Goal: Navigation & Orientation: Find specific page/section

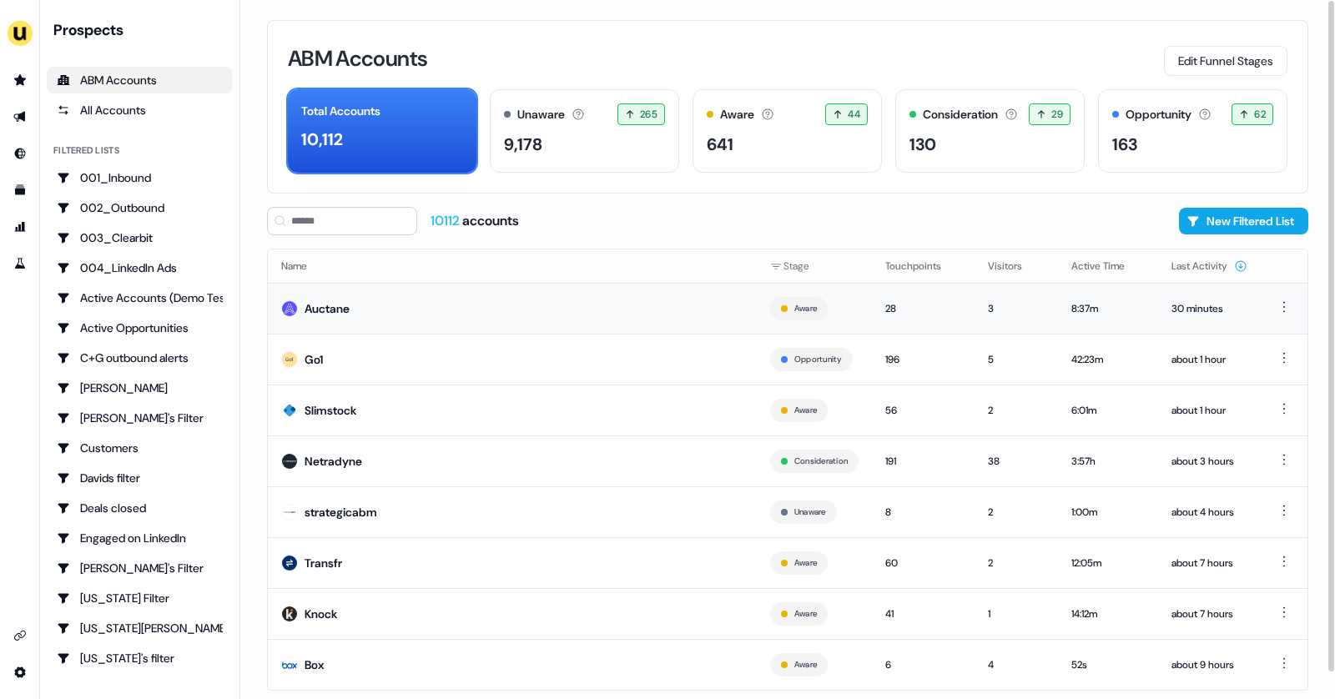
click at [321, 303] on div "Auctane" at bounding box center [327, 308] width 45 height 17
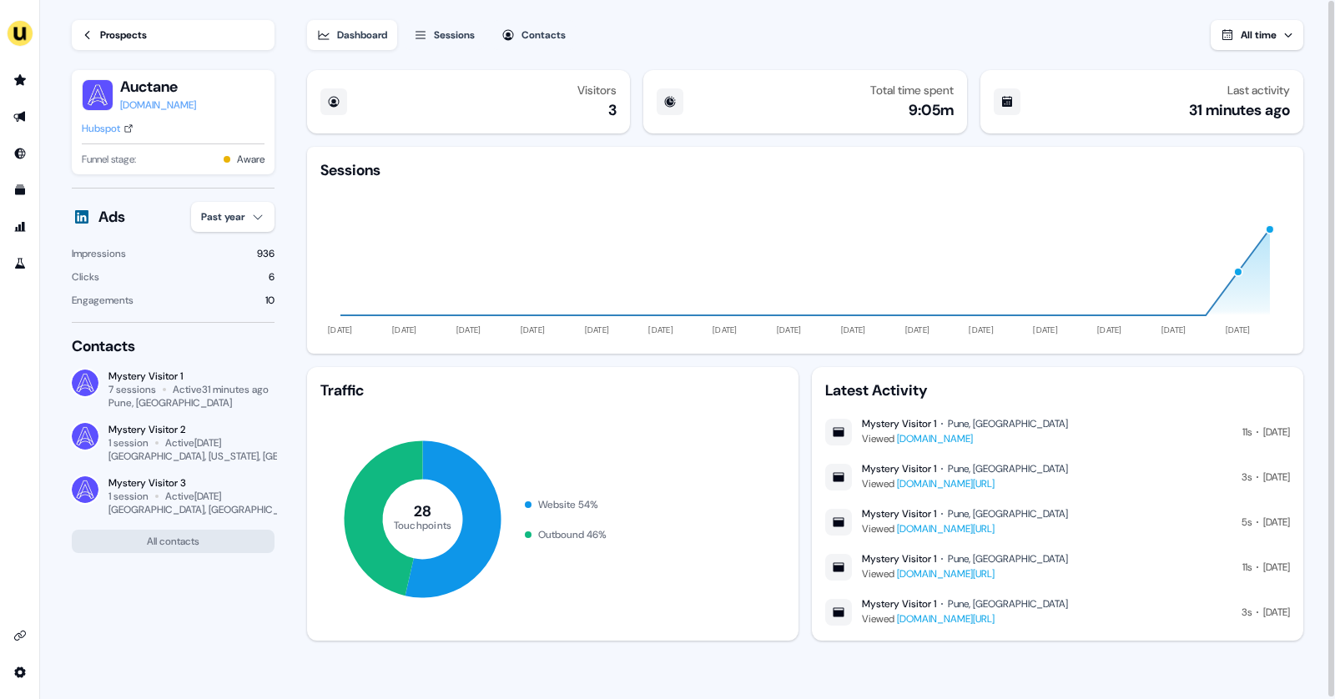
click at [115, 48] on link "Prospects" at bounding box center [173, 35] width 203 height 30
click at [82, 29] on icon at bounding box center [88, 35] width 12 height 12
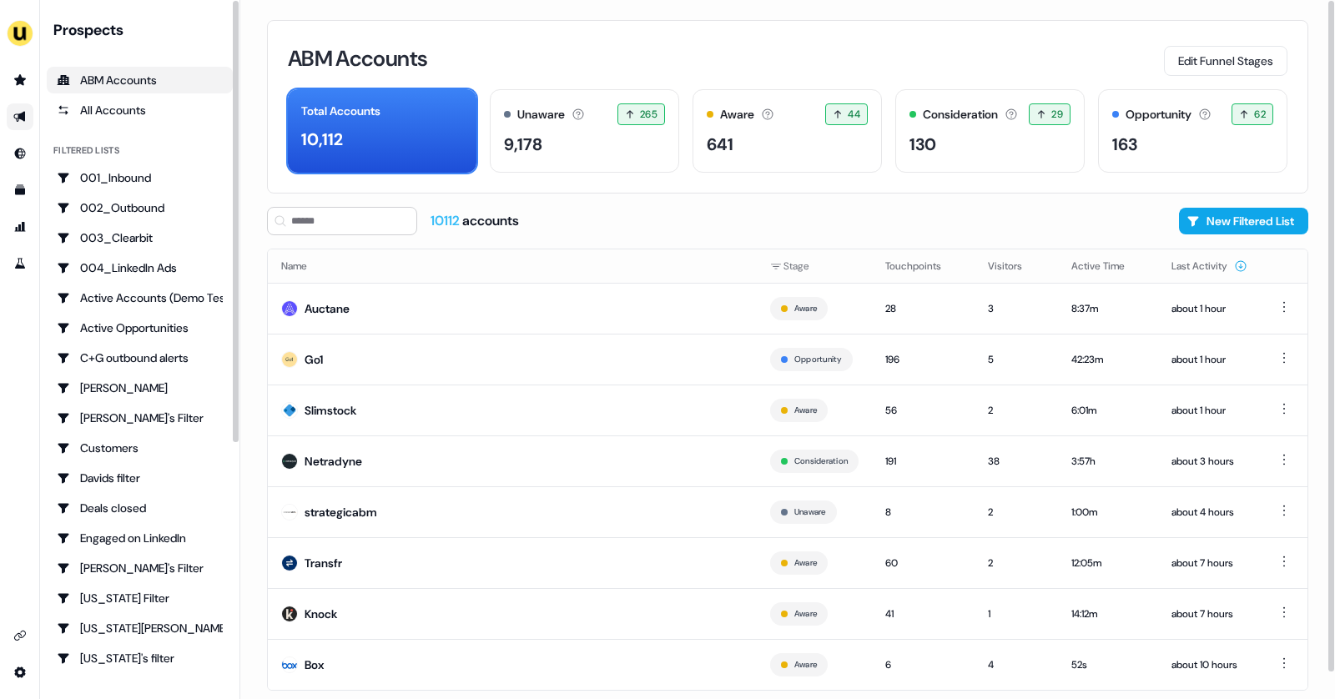
click at [7, 107] on link "Go to outbound experience" at bounding box center [20, 116] width 27 height 27
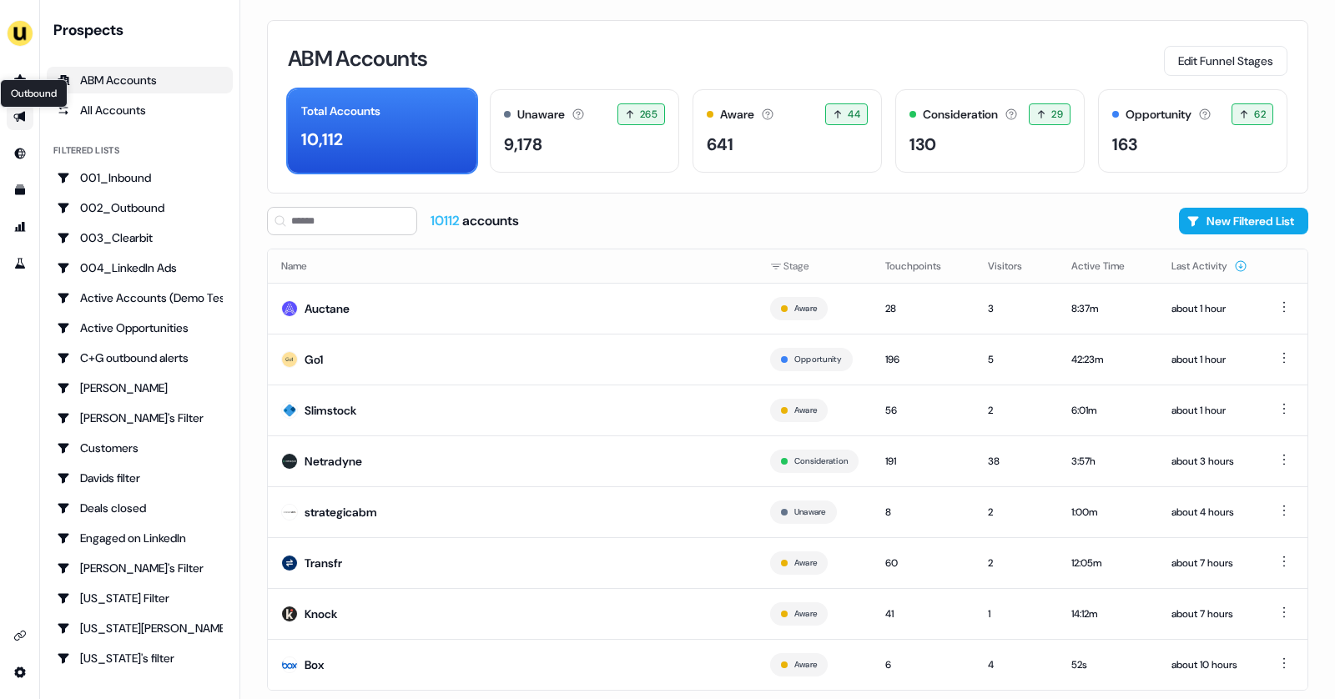
click at [16, 110] on icon "Go to outbound experience" at bounding box center [19, 116] width 13 height 13
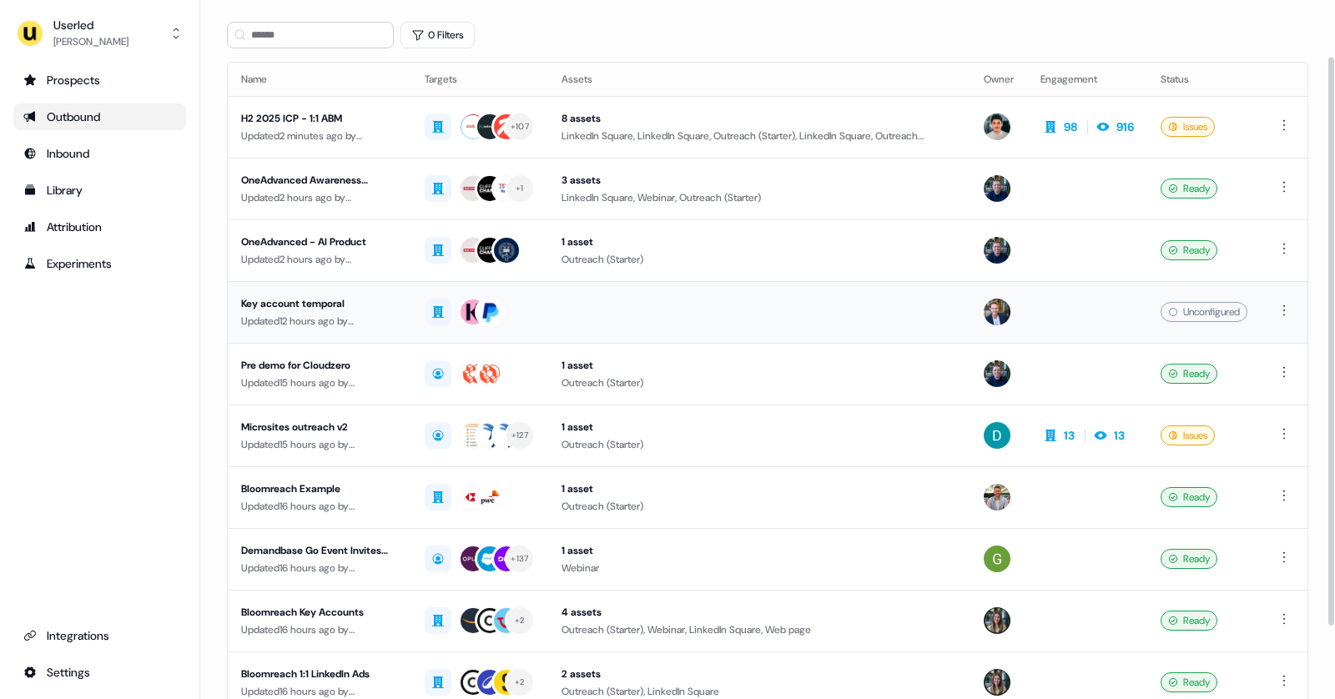
scroll to position [84, 0]
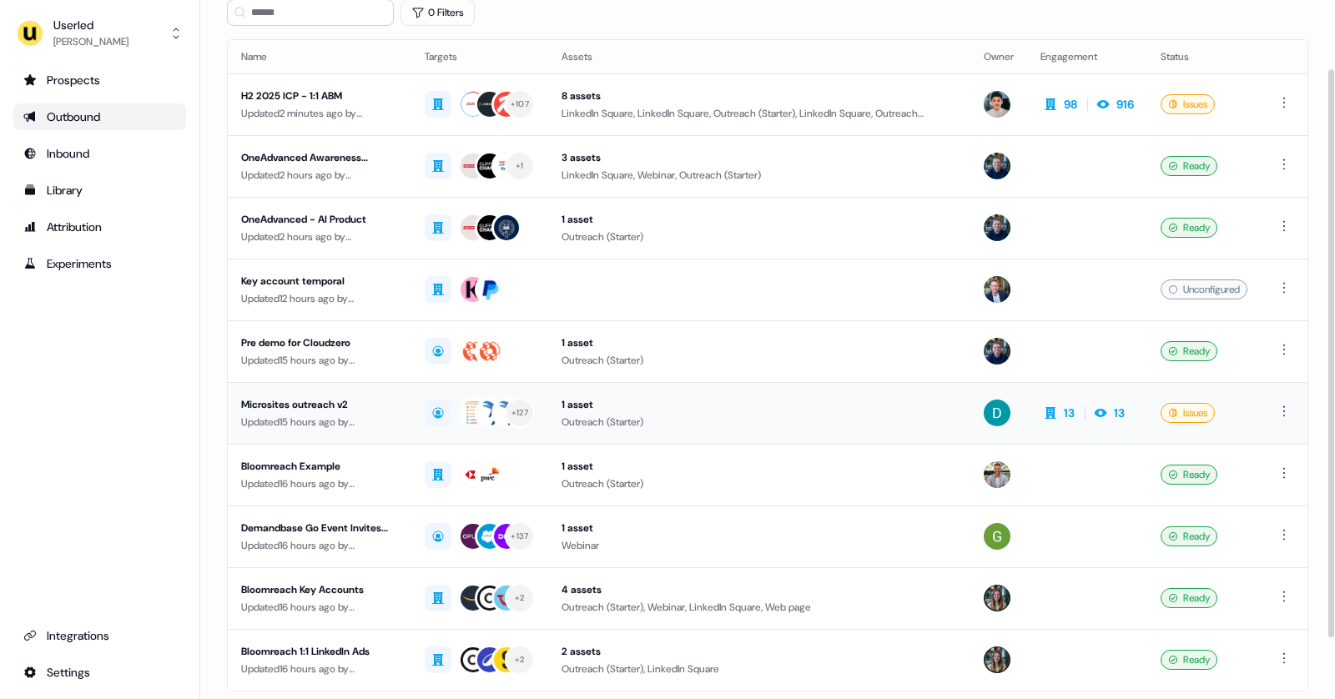
click at [366, 420] on div "Updated 15 hours ago by David Cruickshank" at bounding box center [319, 422] width 157 height 17
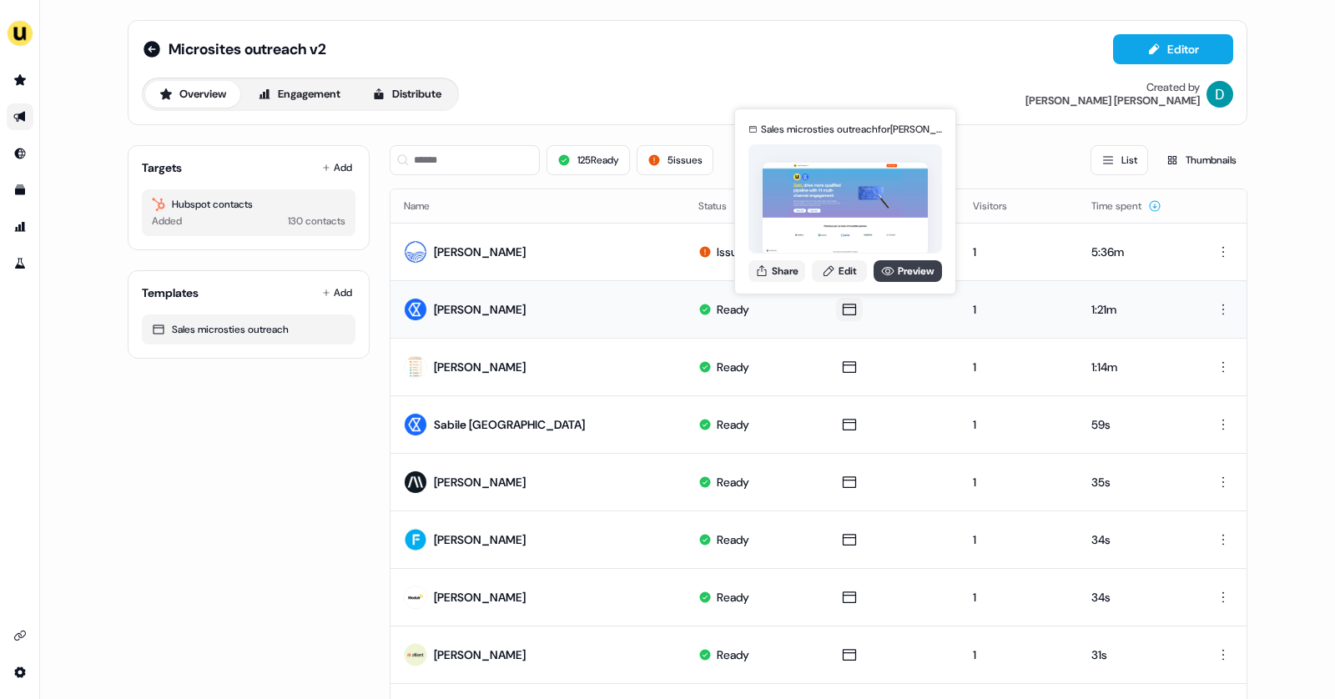
click at [894, 275] on link "Preview" at bounding box center [907, 271] width 68 height 22
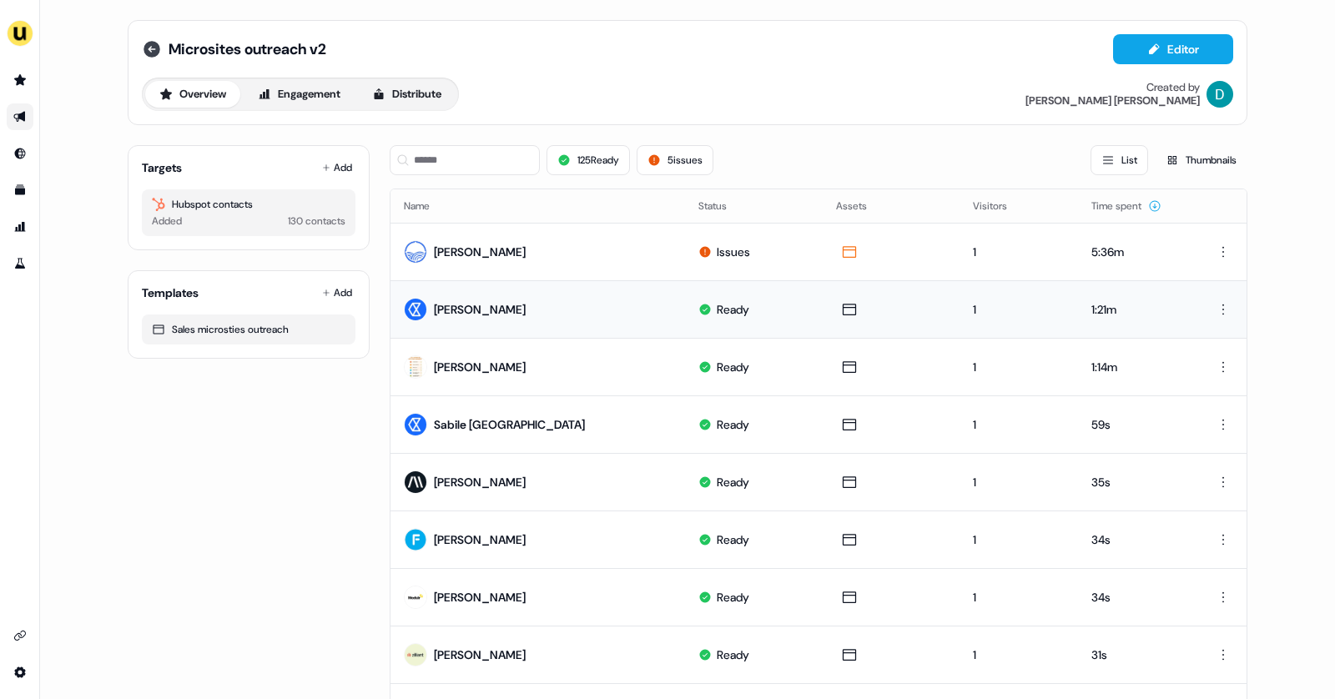
click at [149, 47] on icon at bounding box center [151, 49] width 17 height 17
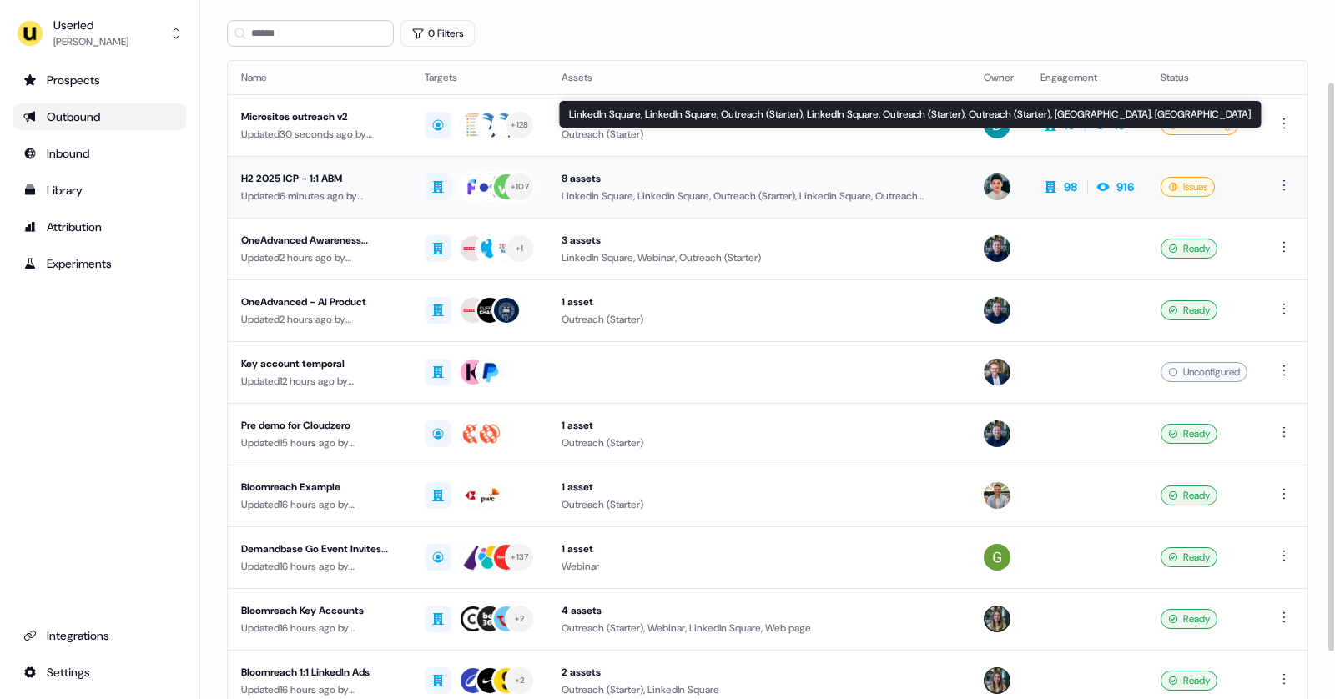
scroll to position [159, 0]
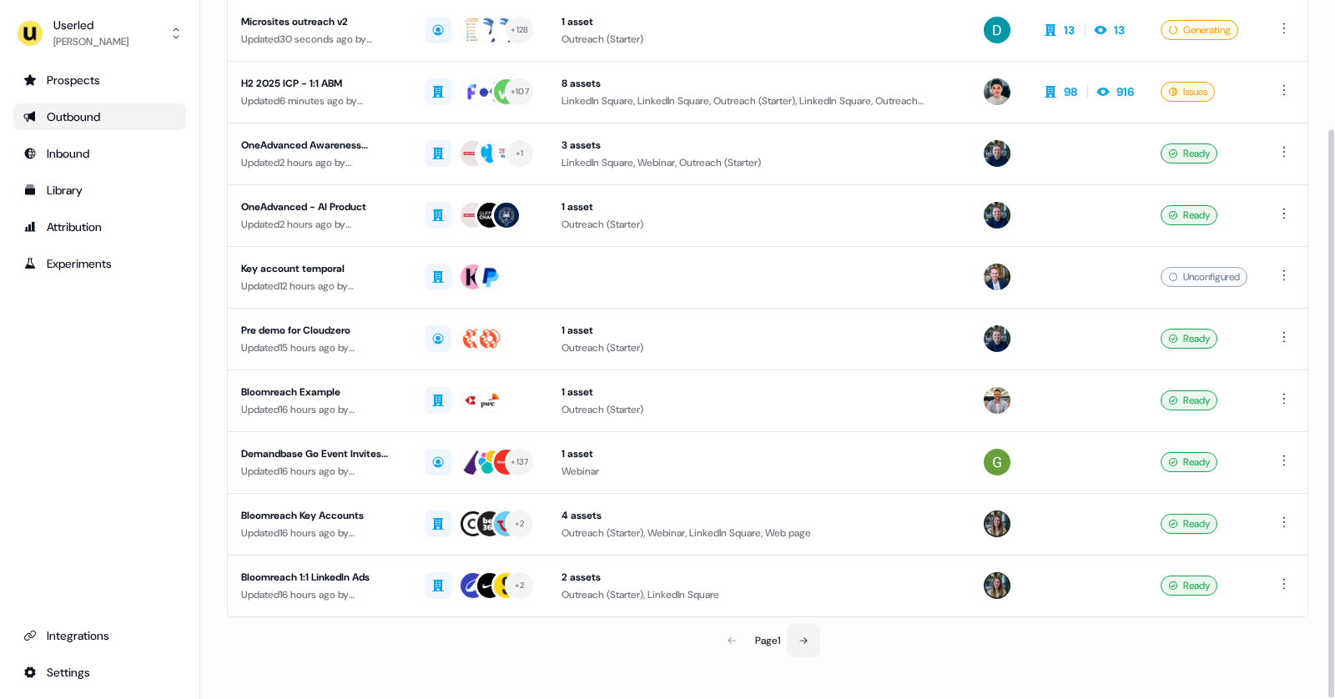
click at [801, 636] on icon at bounding box center [803, 641] width 10 height 10
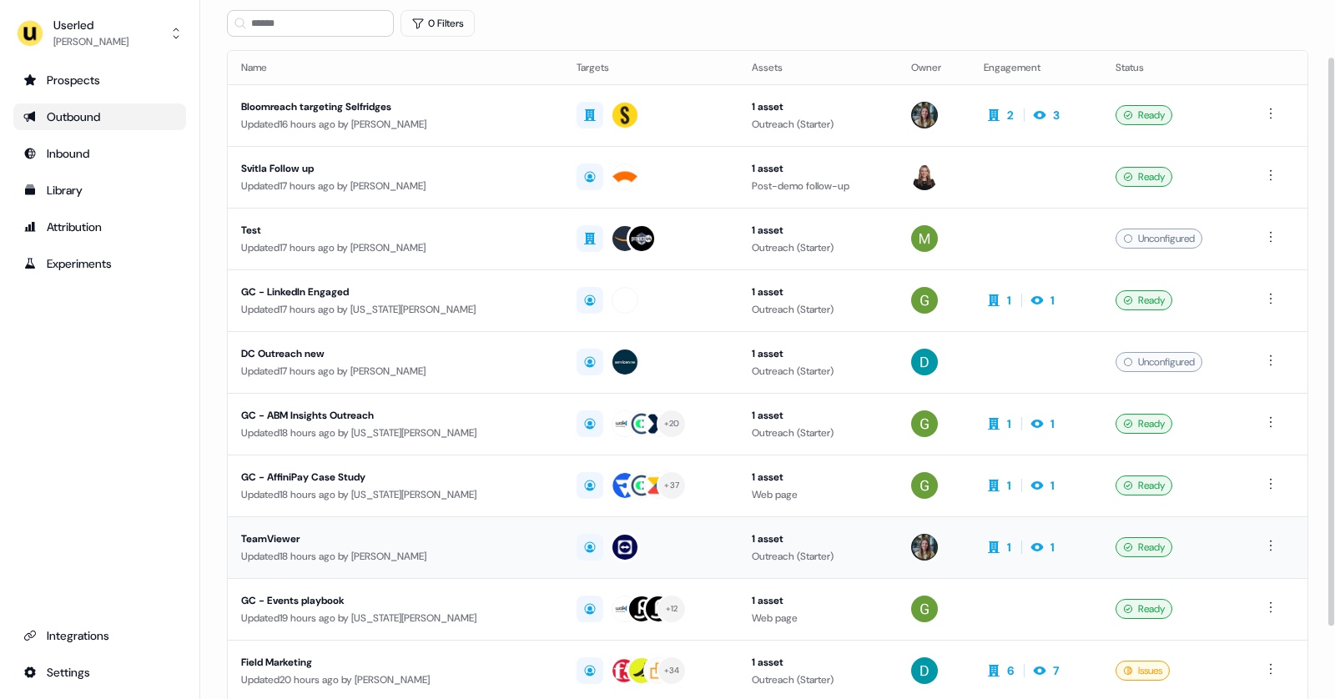
scroll to position [69, 0]
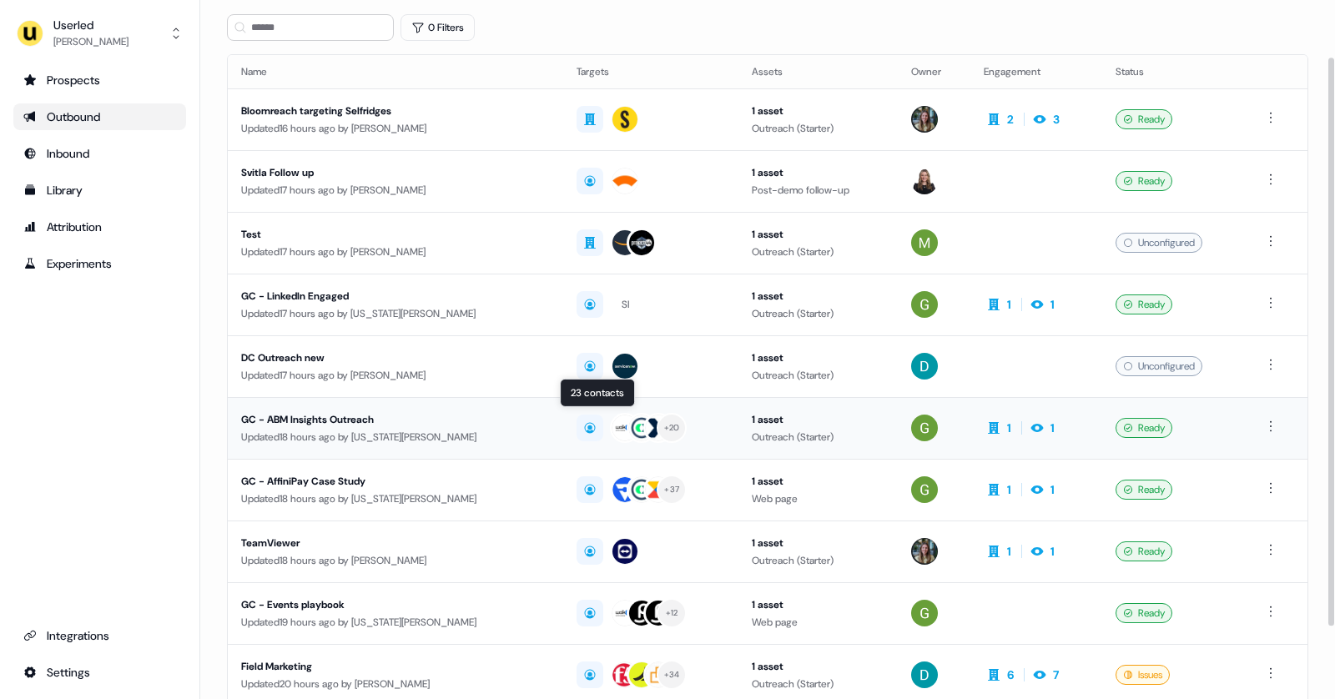
click at [708, 430] on div "+ 20" at bounding box center [650, 428] width 148 height 30
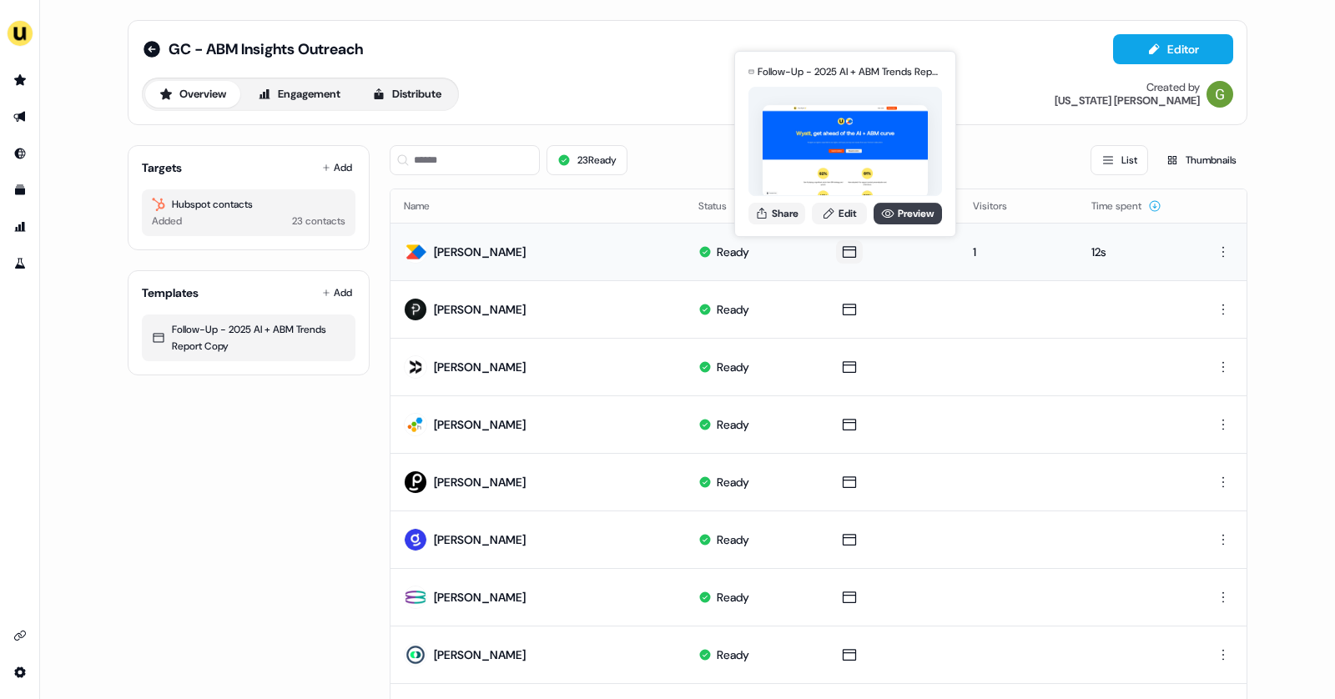
click at [888, 216] on icon at bounding box center [888, 213] width 13 height 8
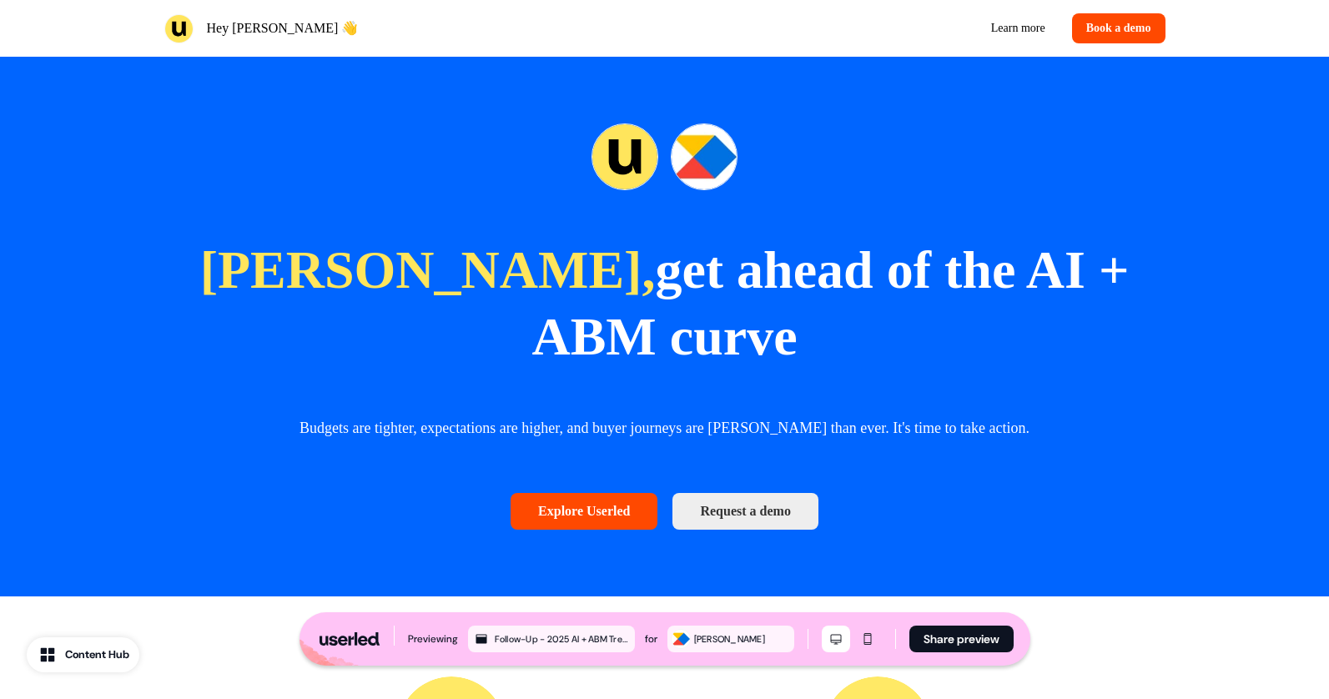
scroll to position [818, 0]
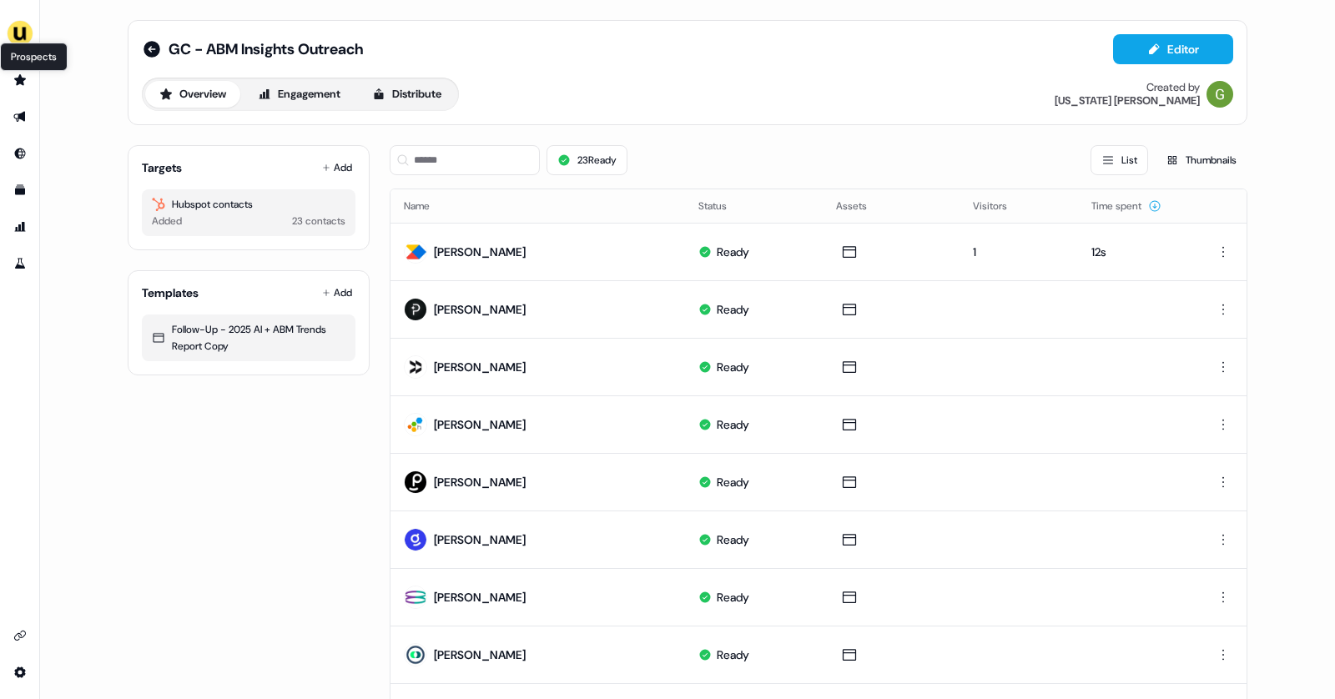
click at [16, 82] on icon "Go to prospects" at bounding box center [19, 79] width 13 height 13
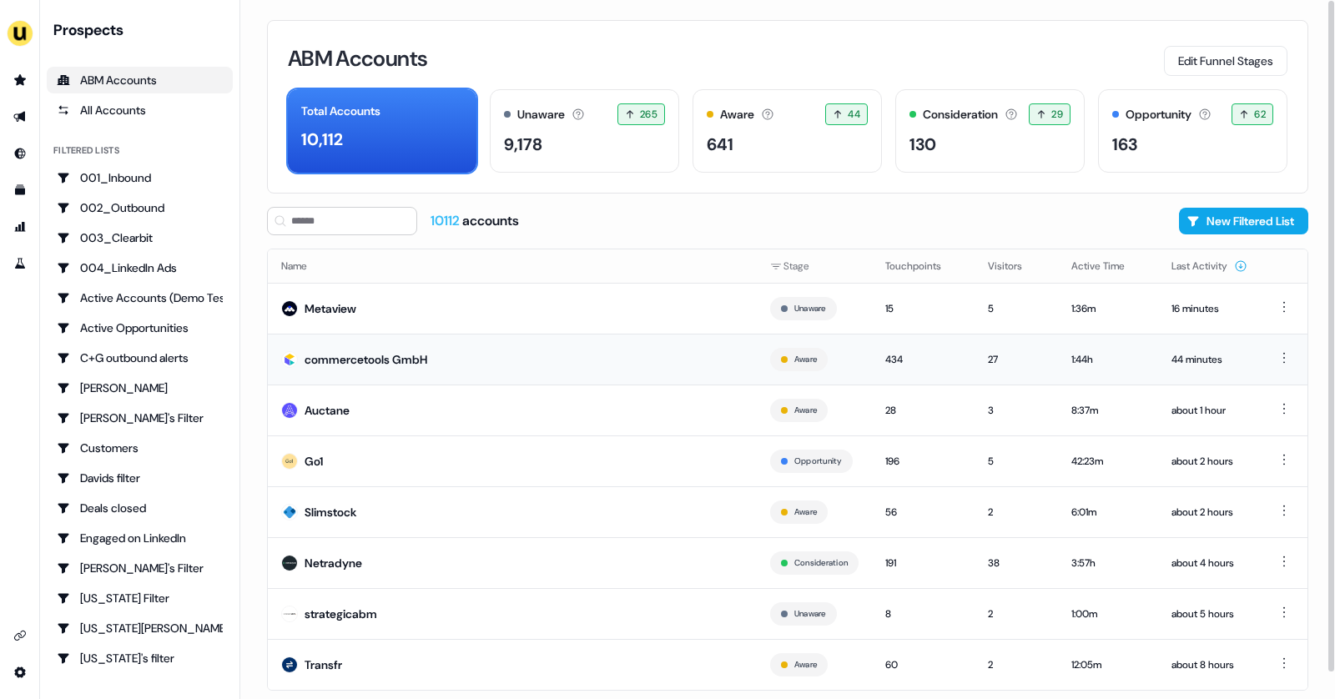
click at [371, 340] on td "commercetools GmbH" at bounding box center [512, 359] width 489 height 51
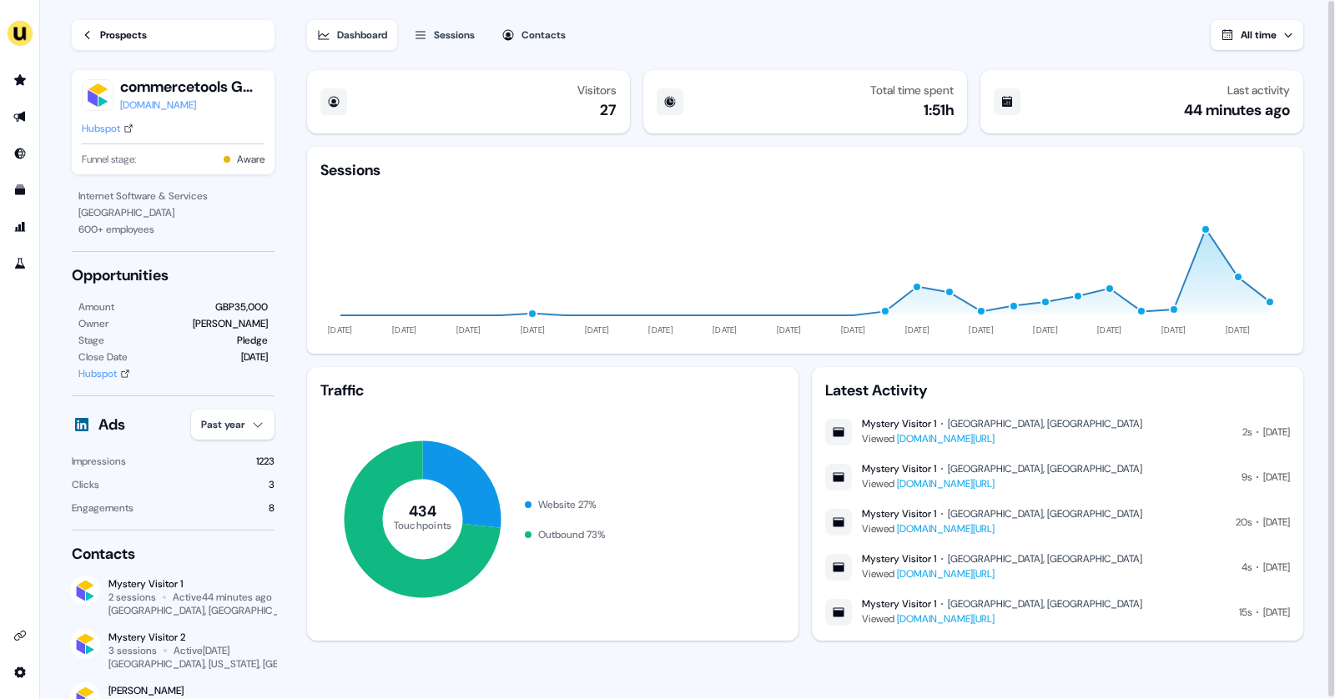
click at [451, 34] on div "Sessions" at bounding box center [454, 35] width 41 height 17
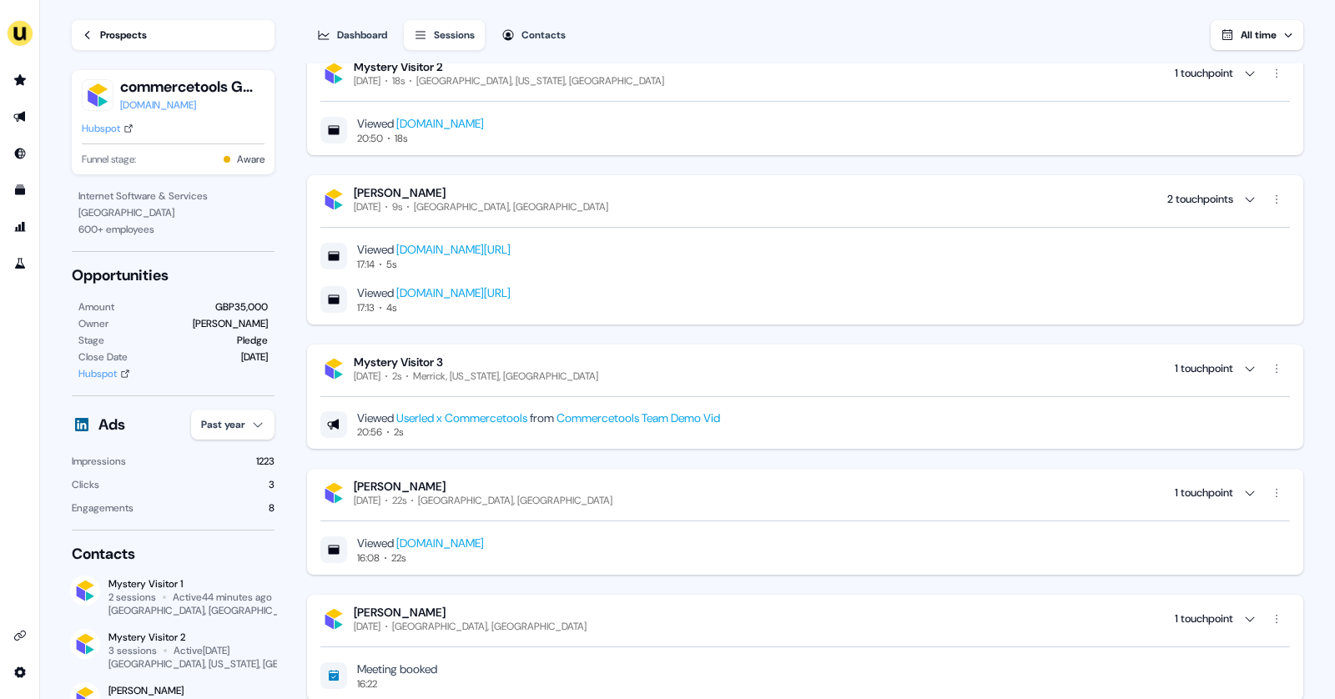
scroll to position [999, 0]
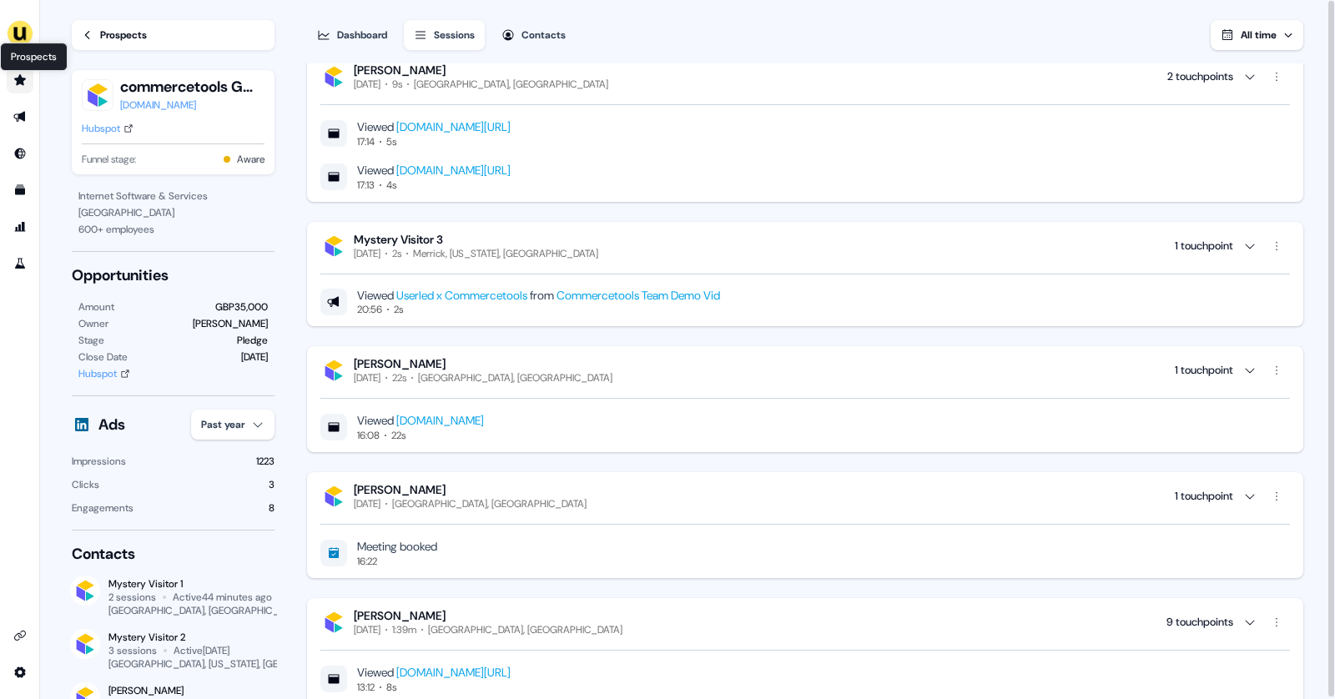
click at [24, 80] on icon "Go to prospects" at bounding box center [19, 79] width 13 height 13
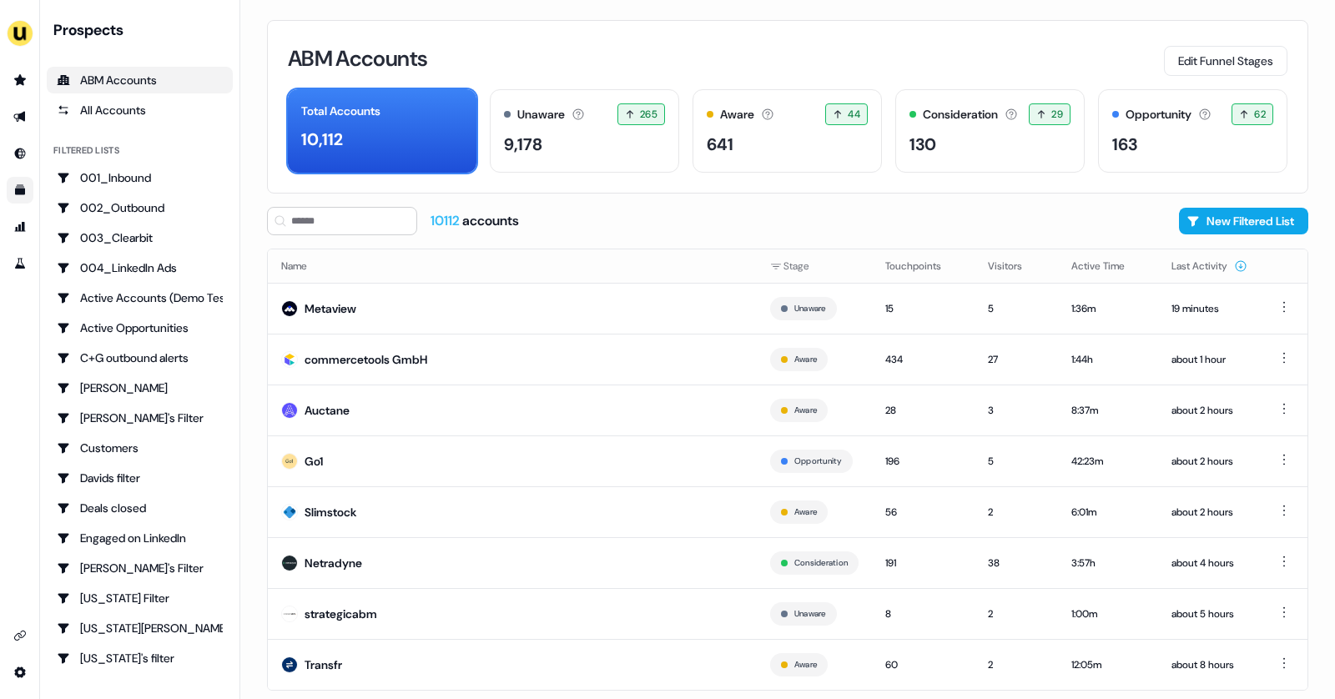
click at [22, 198] on link "Go to templates" at bounding box center [20, 190] width 27 height 27
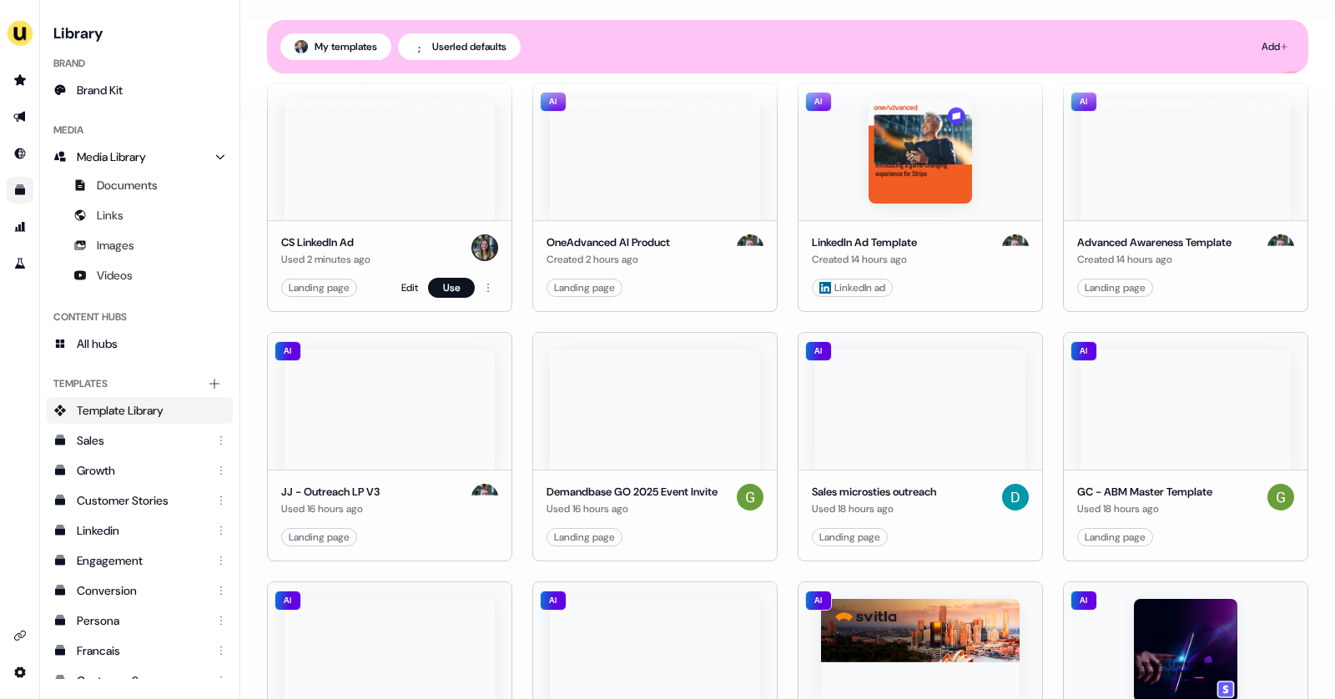
scroll to position [267, 0]
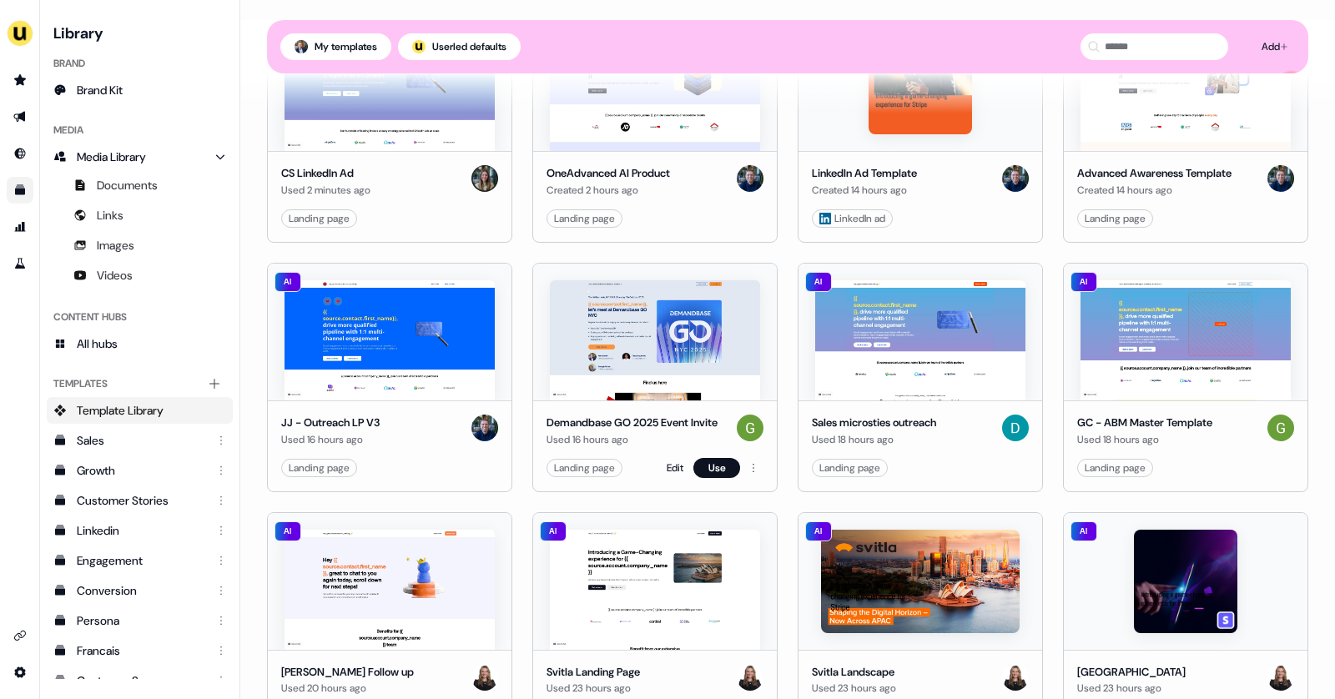
click at [648, 356] on img at bounding box center [655, 340] width 210 height 120
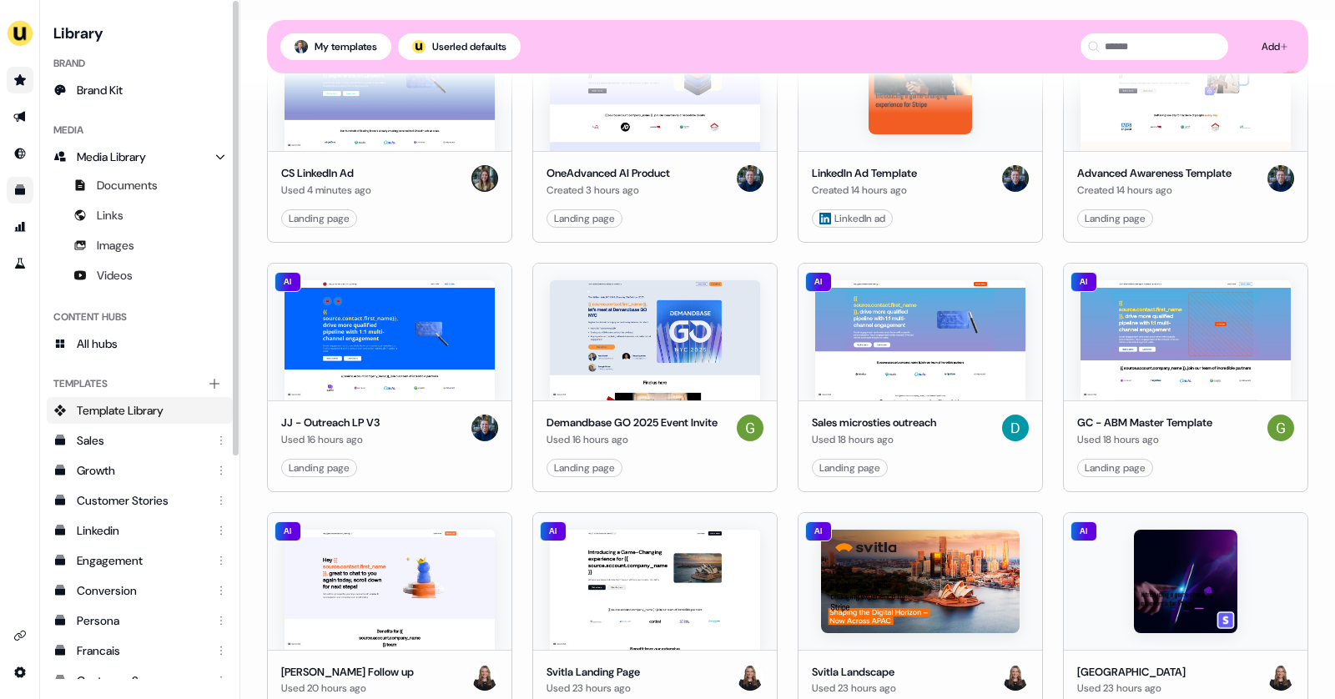
click at [23, 71] on link "Go to prospects" at bounding box center [20, 80] width 27 height 27
